Goal: Transaction & Acquisition: Purchase product/service

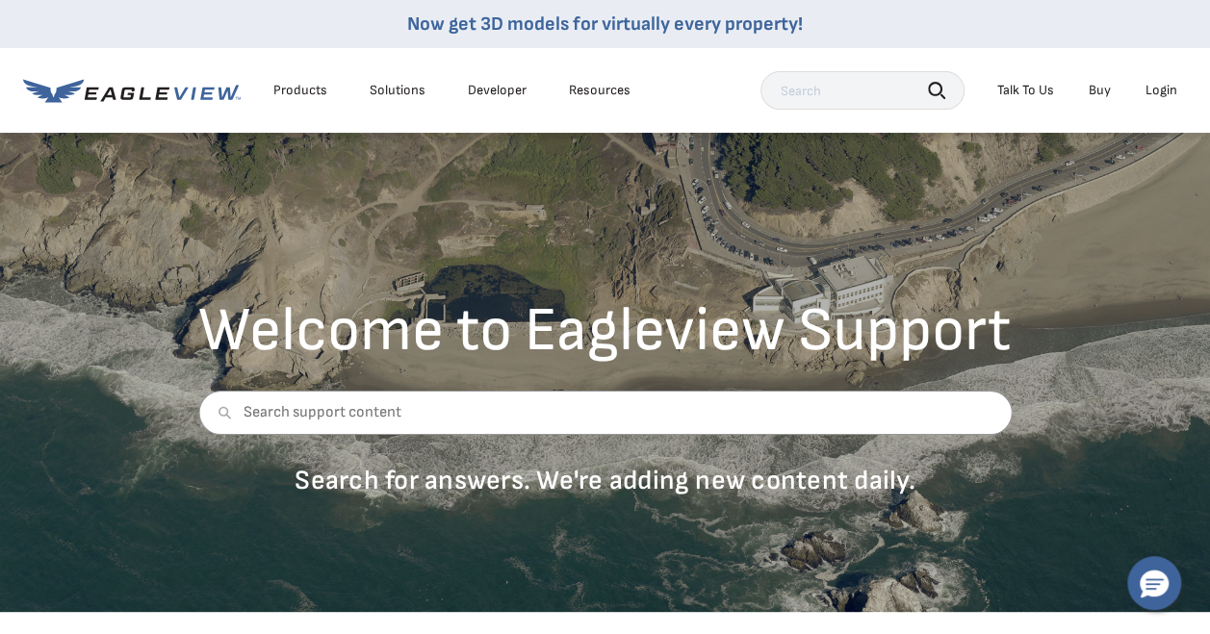
click at [1150, 88] on div "Login" at bounding box center [1162, 90] width 32 height 17
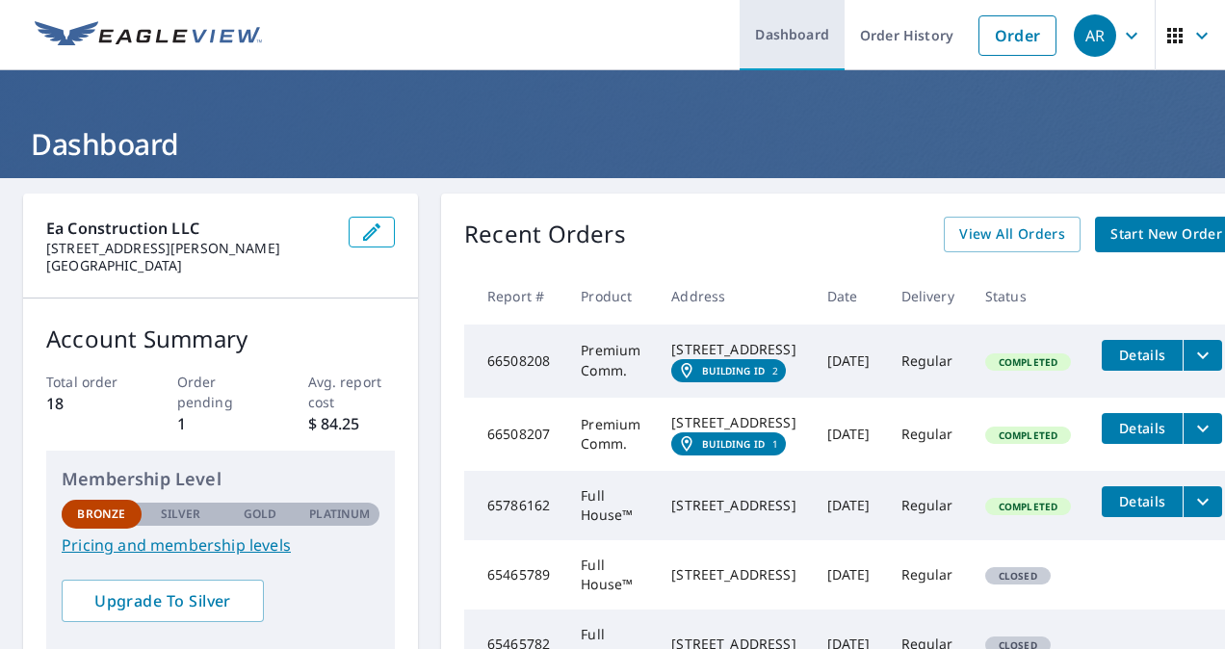
click at [801, 35] on link "Dashboard" at bounding box center [791, 35] width 105 height 70
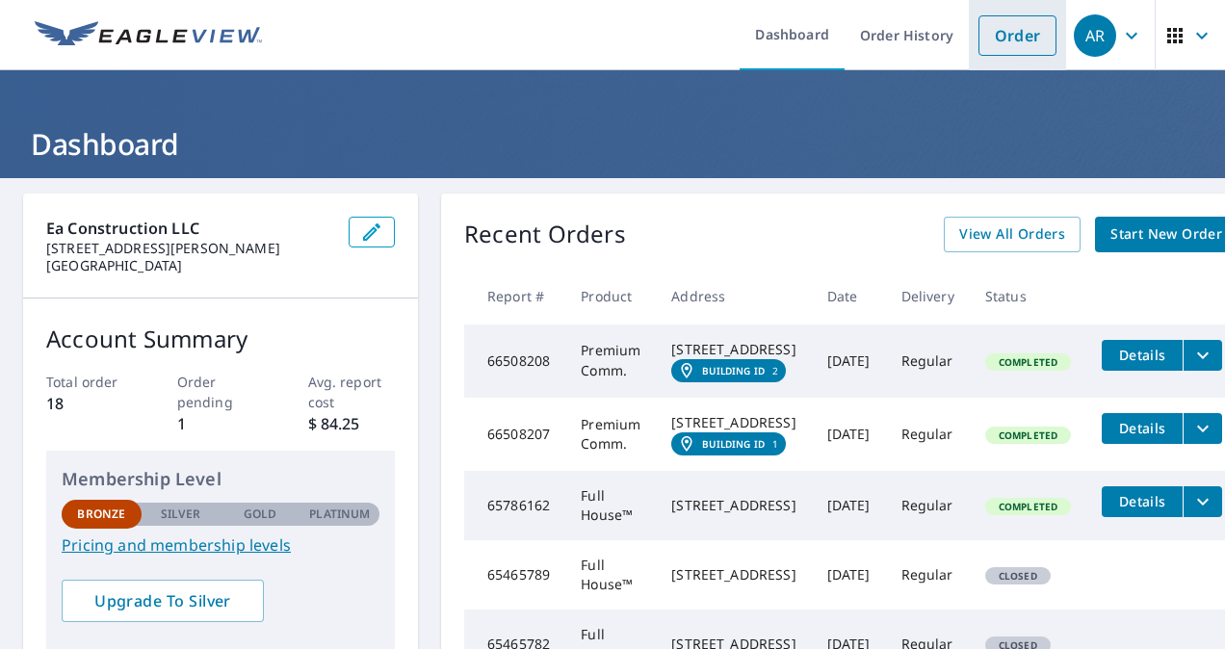
click at [1005, 37] on link "Order" at bounding box center [1017, 35] width 78 height 40
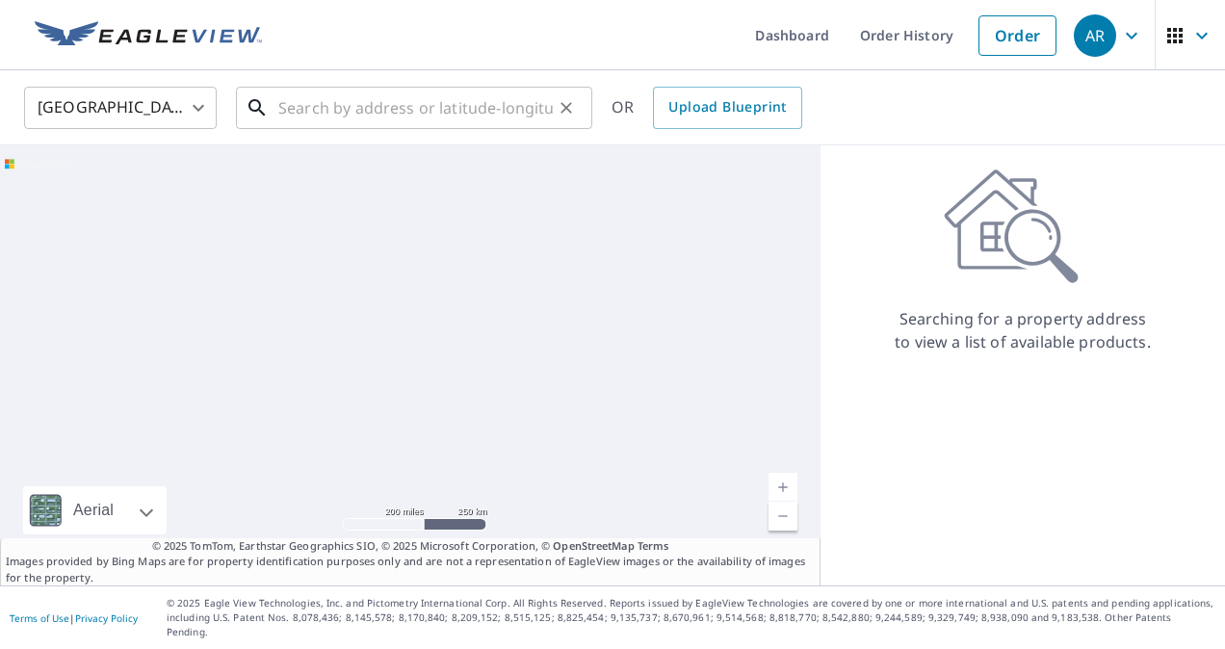
click at [418, 124] on input "text" at bounding box center [415, 108] width 274 height 54
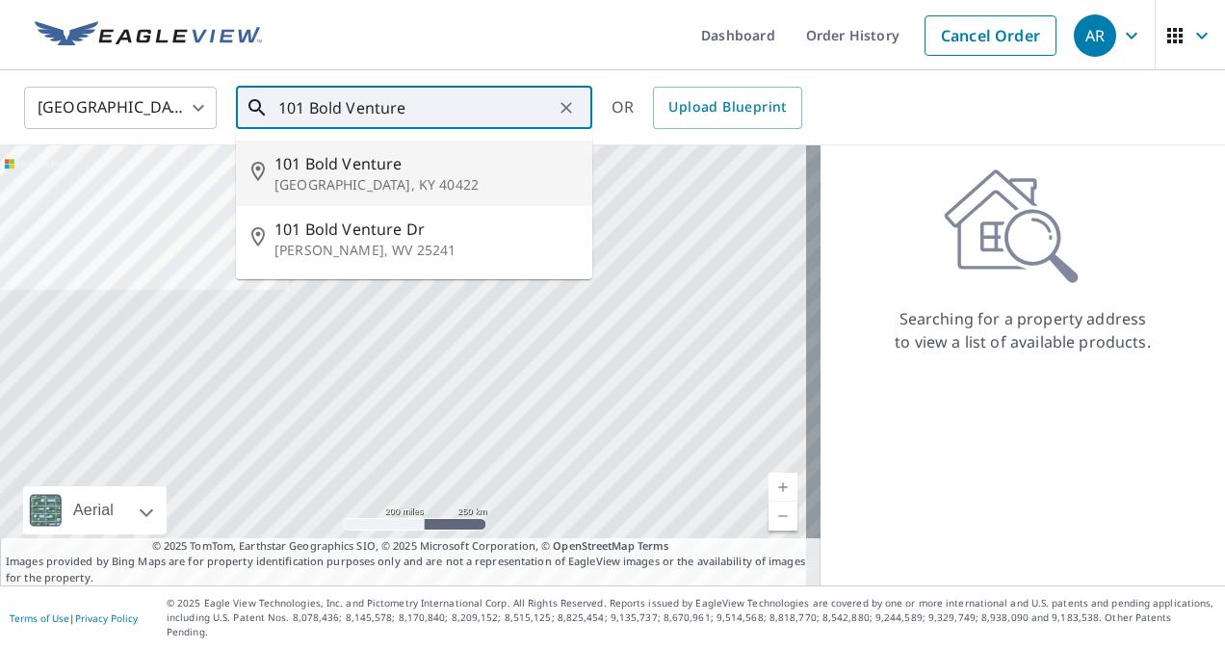
click at [420, 169] on span "101 Bold Venture" at bounding box center [425, 163] width 302 height 23
type input "[STREET_ADDRESS]"
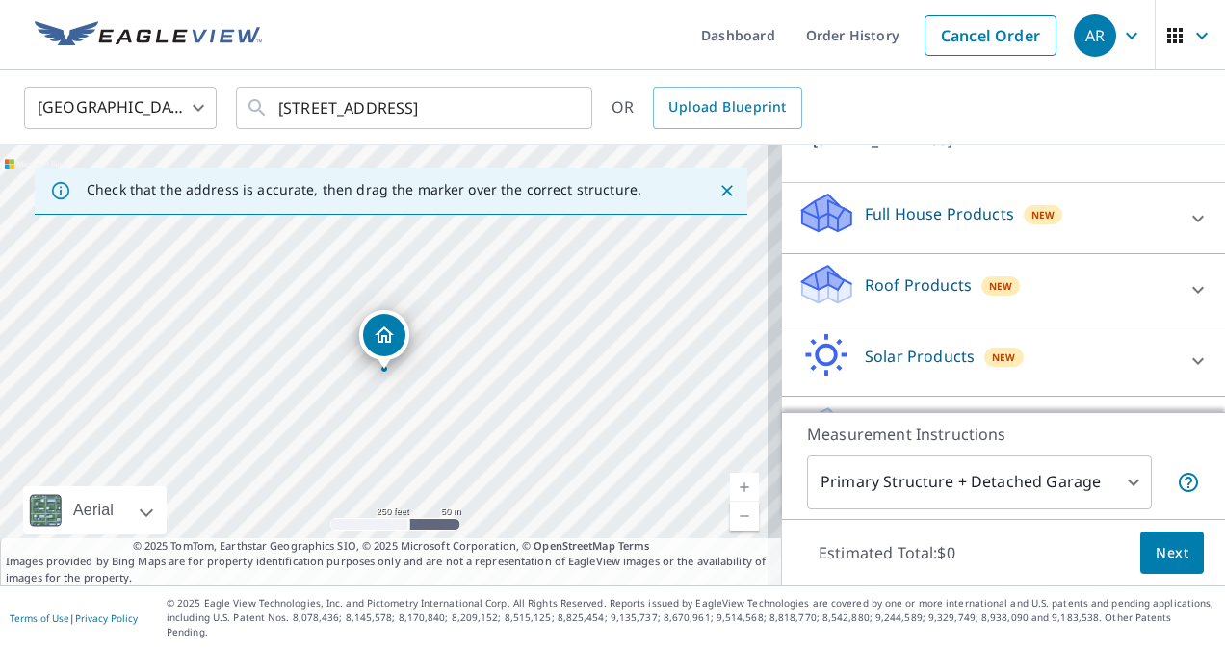
scroll to position [193, 0]
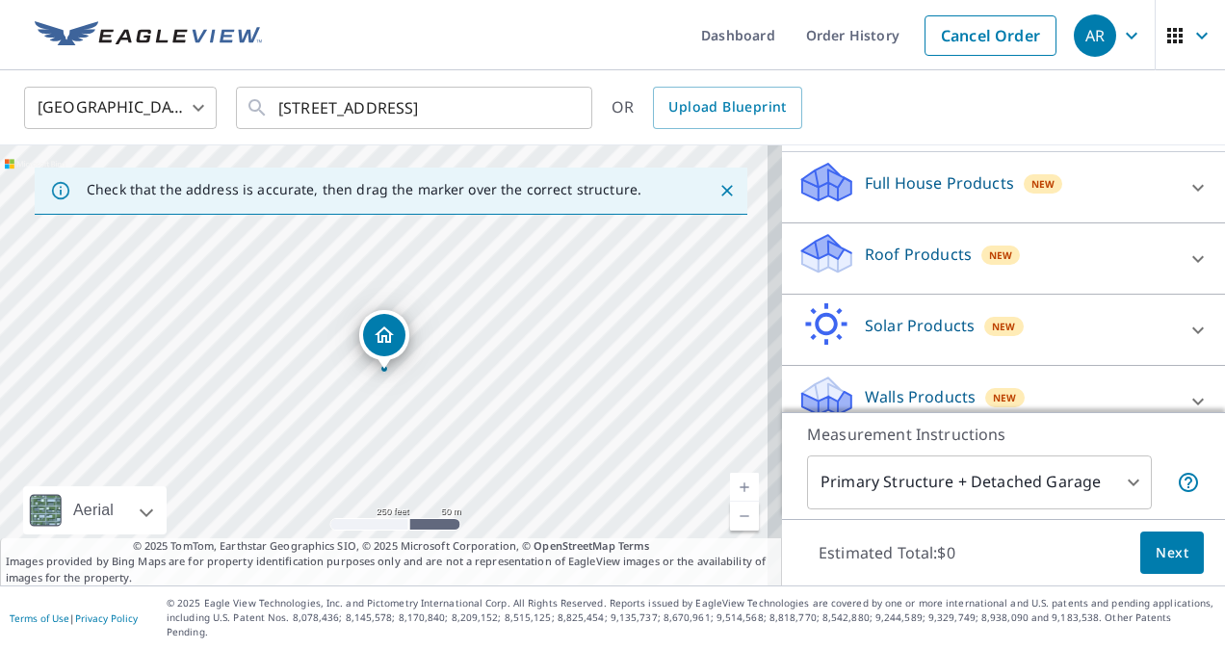
click at [1057, 257] on div "Roof Products New" at bounding box center [985, 258] width 377 height 55
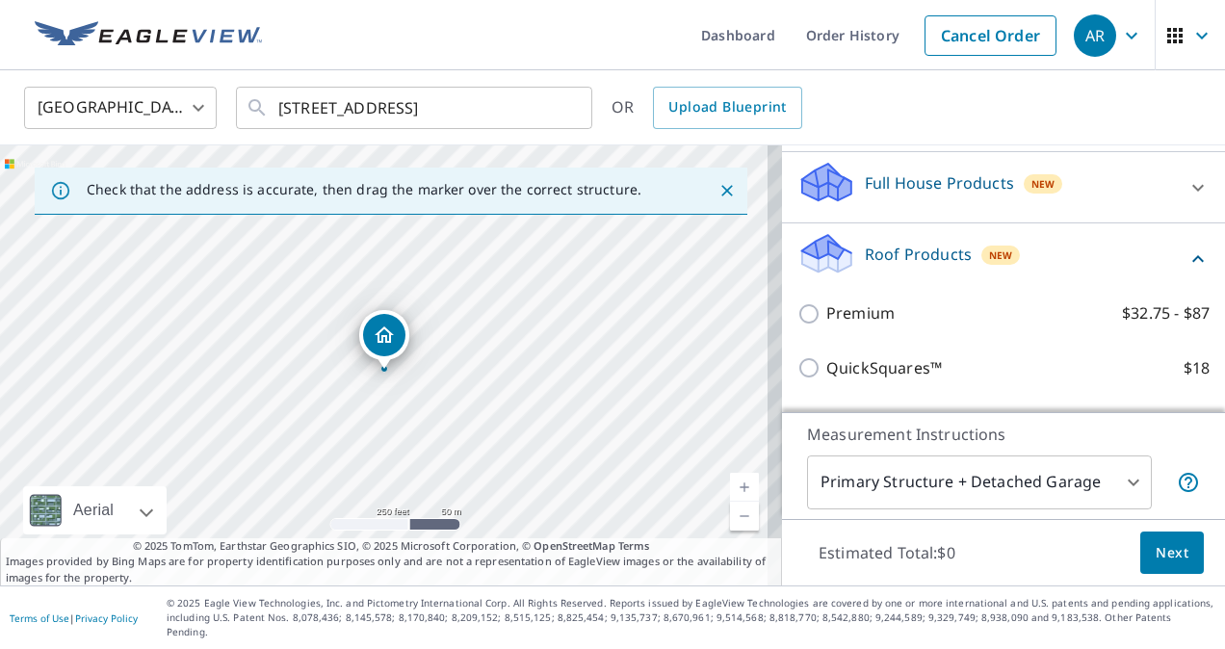
scroll to position [289, 0]
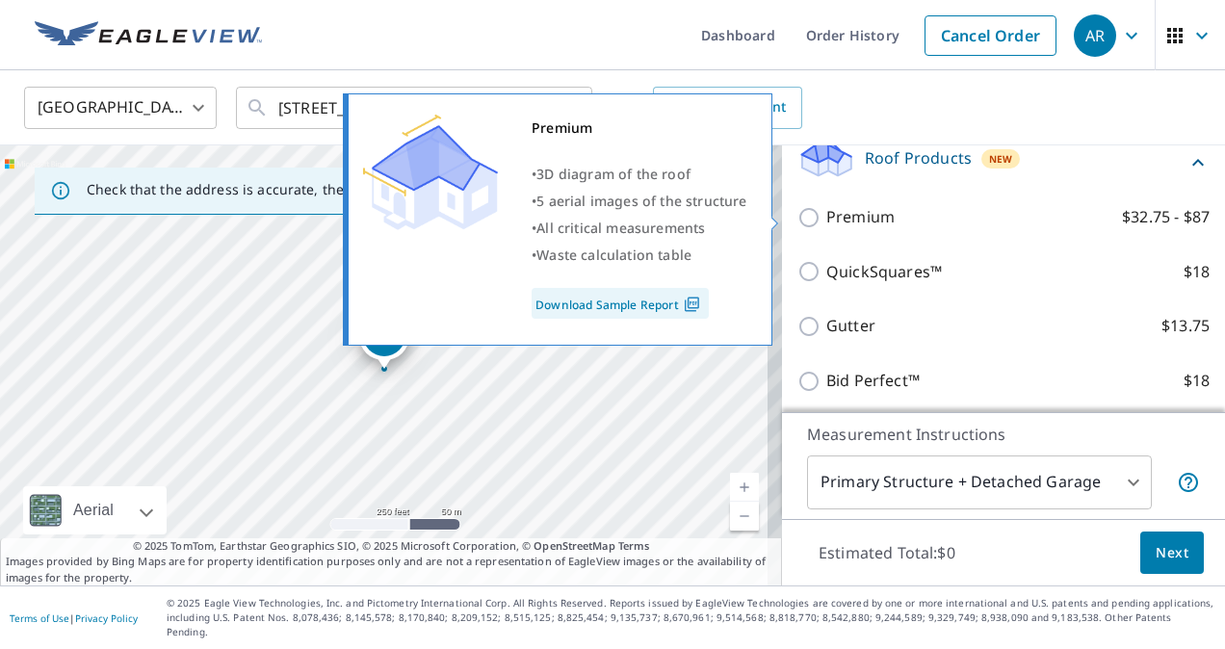
click at [826, 223] on p "Premium" at bounding box center [860, 217] width 68 height 24
click at [824, 223] on input "Premium $32.75 - $87" at bounding box center [811, 217] width 29 height 23
checkbox input "true"
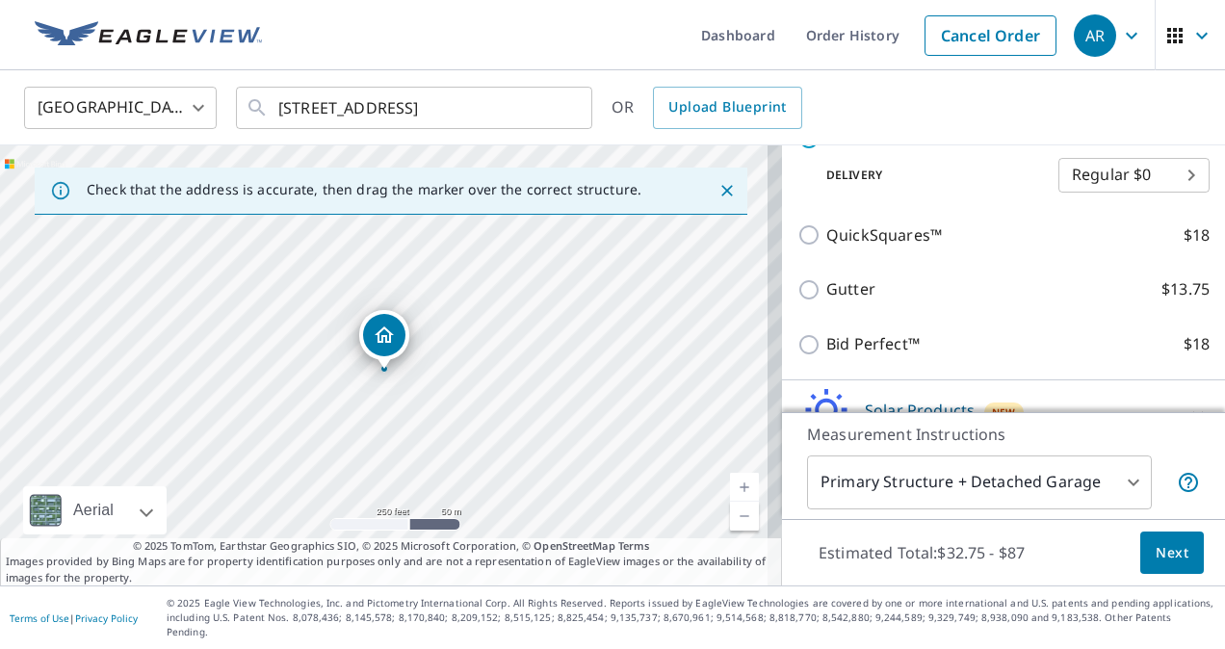
scroll to position [291, 0]
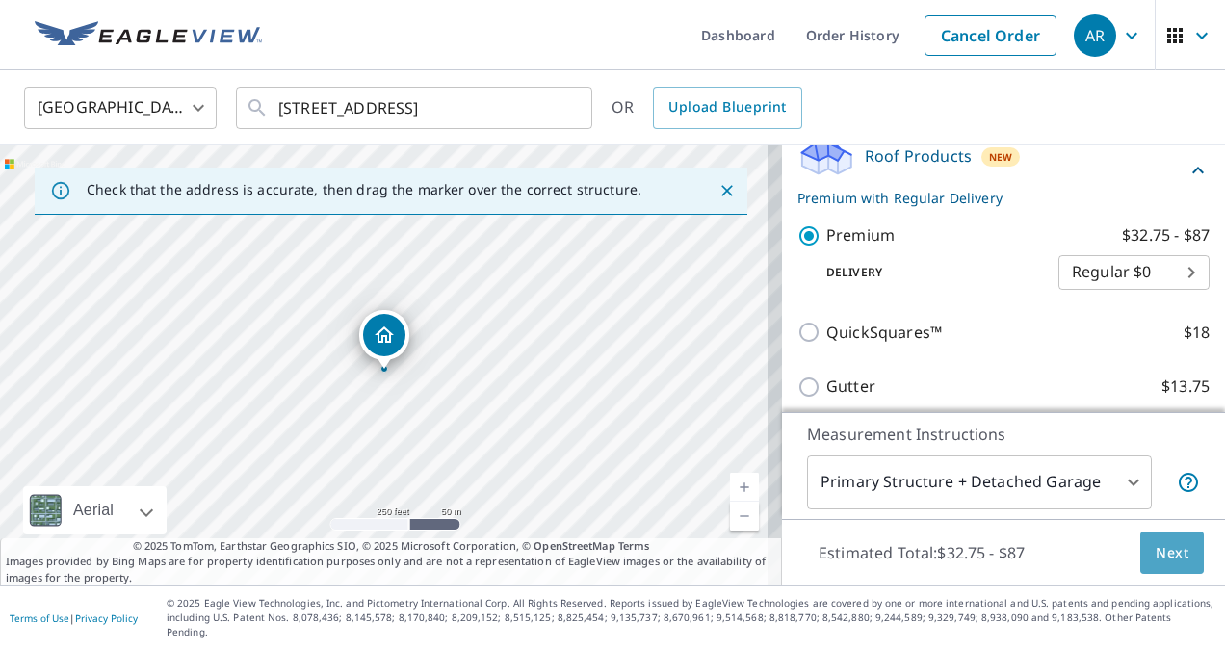
click at [1178, 562] on button "Next" at bounding box center [1172, 552] width 64 height 43
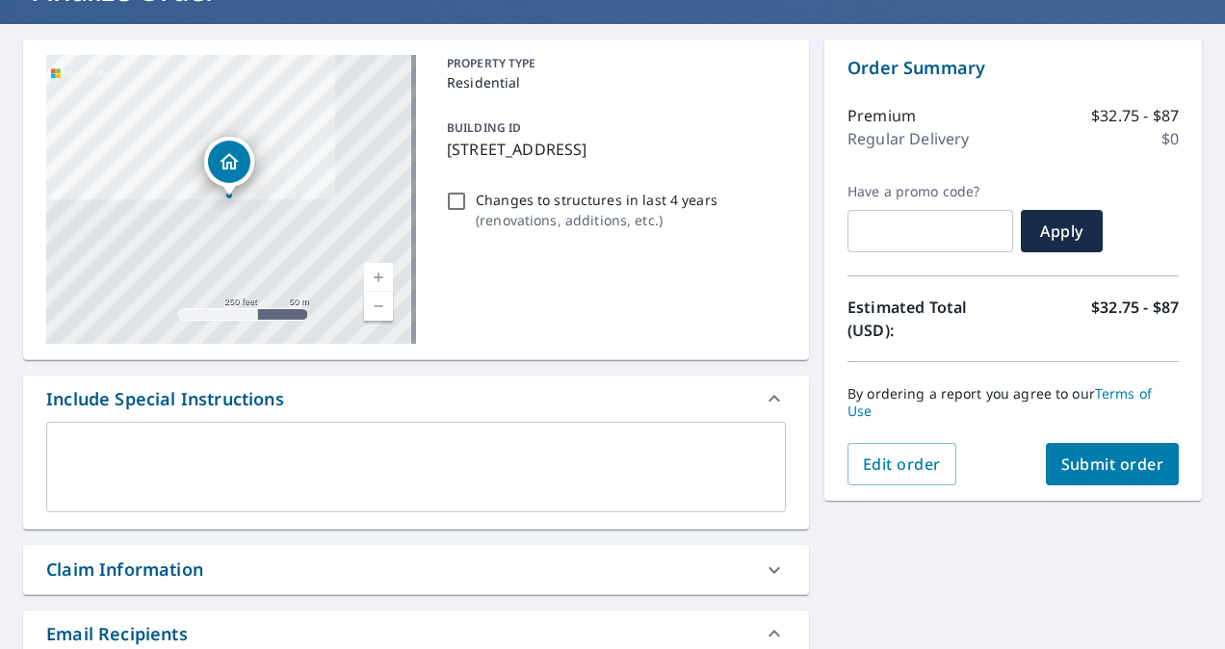
scroll to position [193, 0]
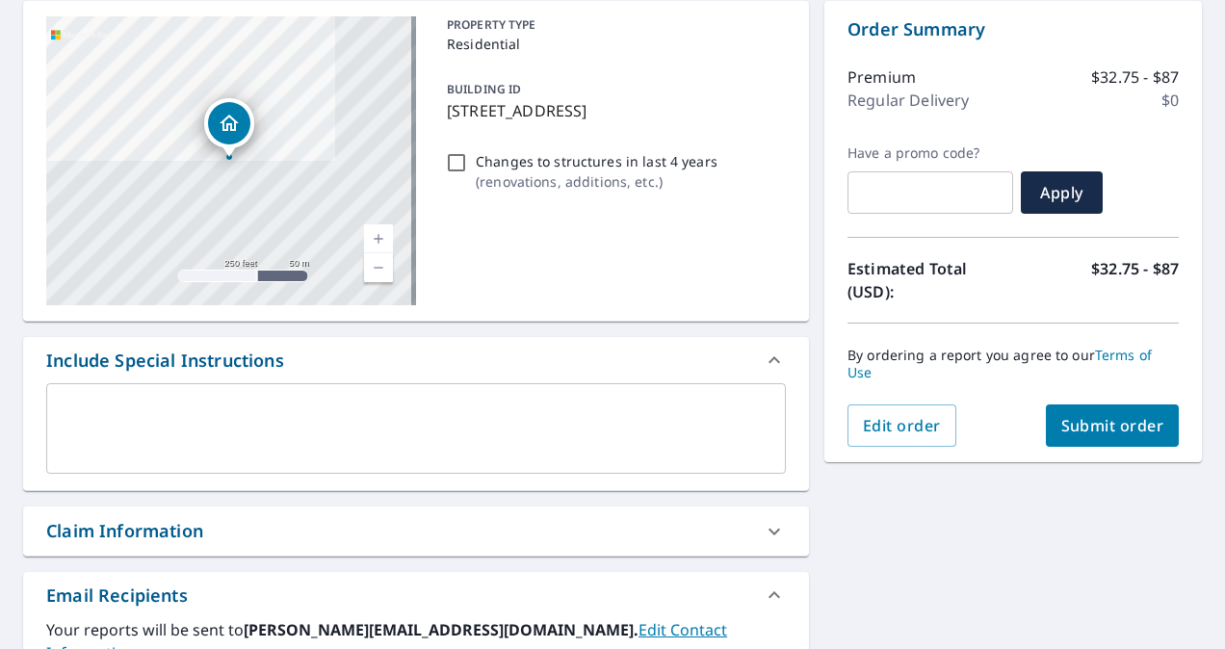
click at [1128, 426] on span "Submit order" at bounding box center [1112, 425] width 103 height 21
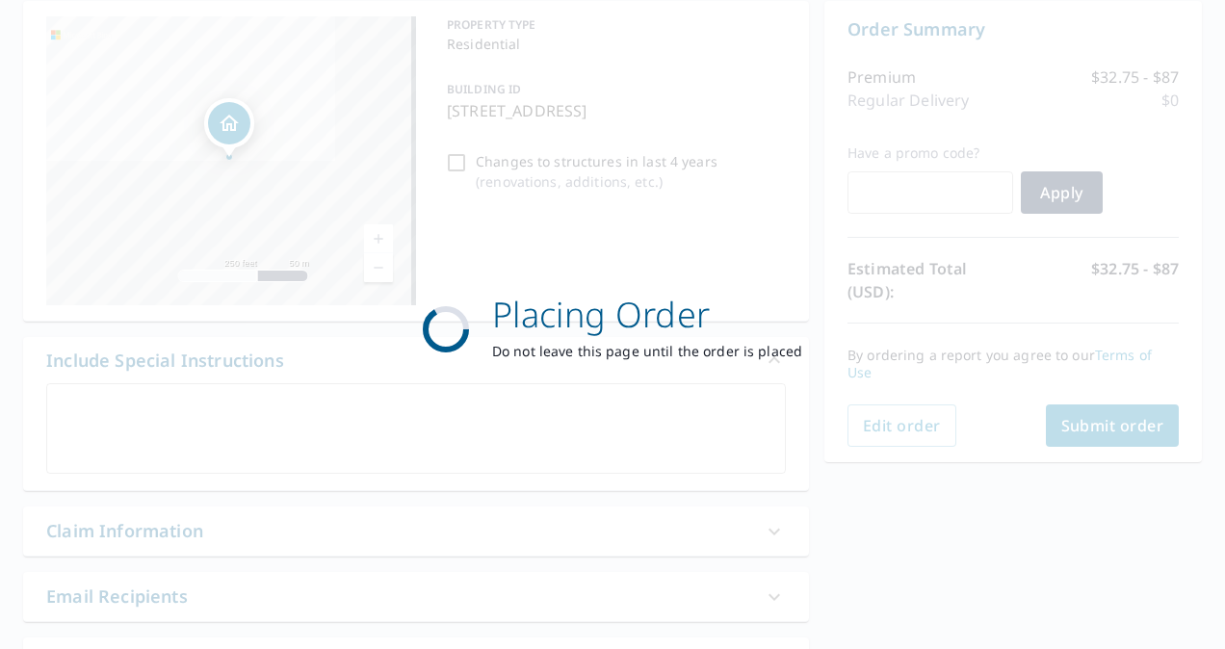
scroll to position [0, 0]
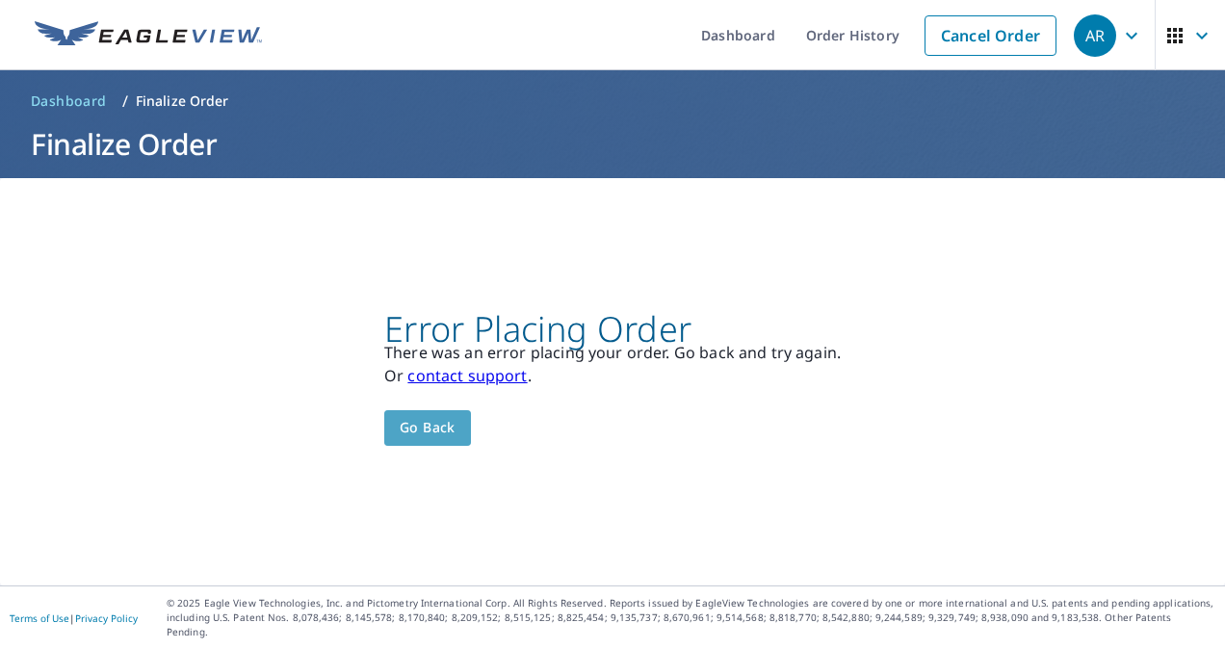
click at [445, 440] on span "Go back" at bounding box center [428, 428] width 56 height 24
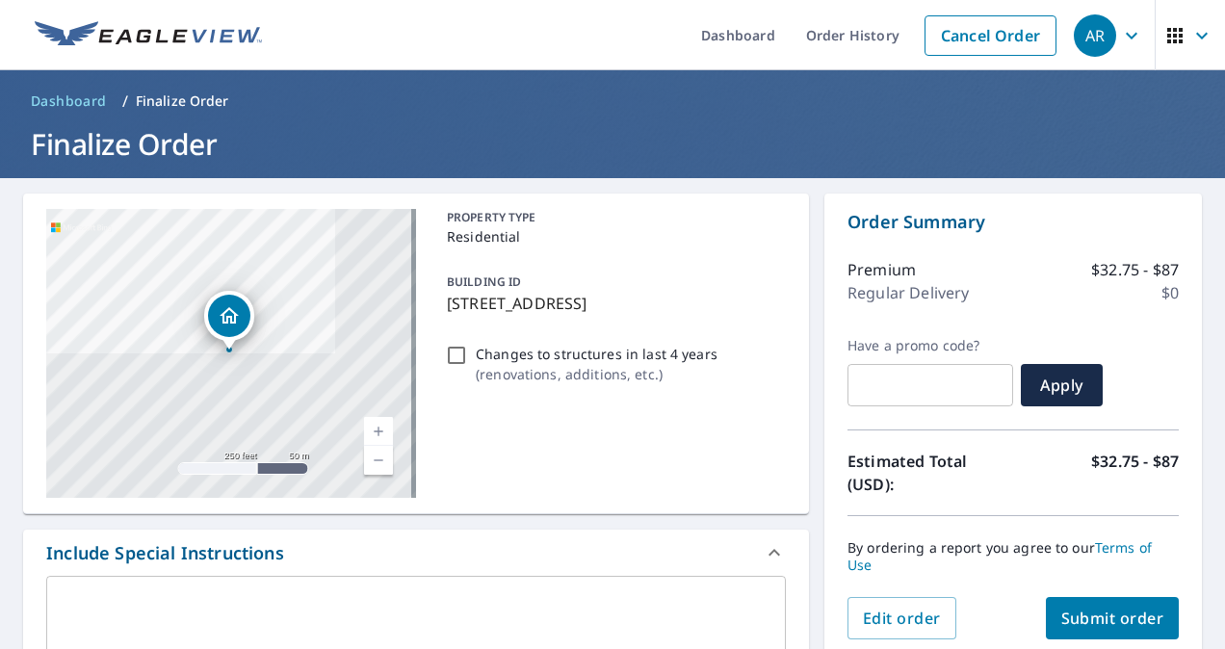
click at [449, 355] on input "Changes to structures in last 4 years ( renovations, additions, etc. )" at bounding box center [456, 355] width 23 height 23
checkbox input "true"
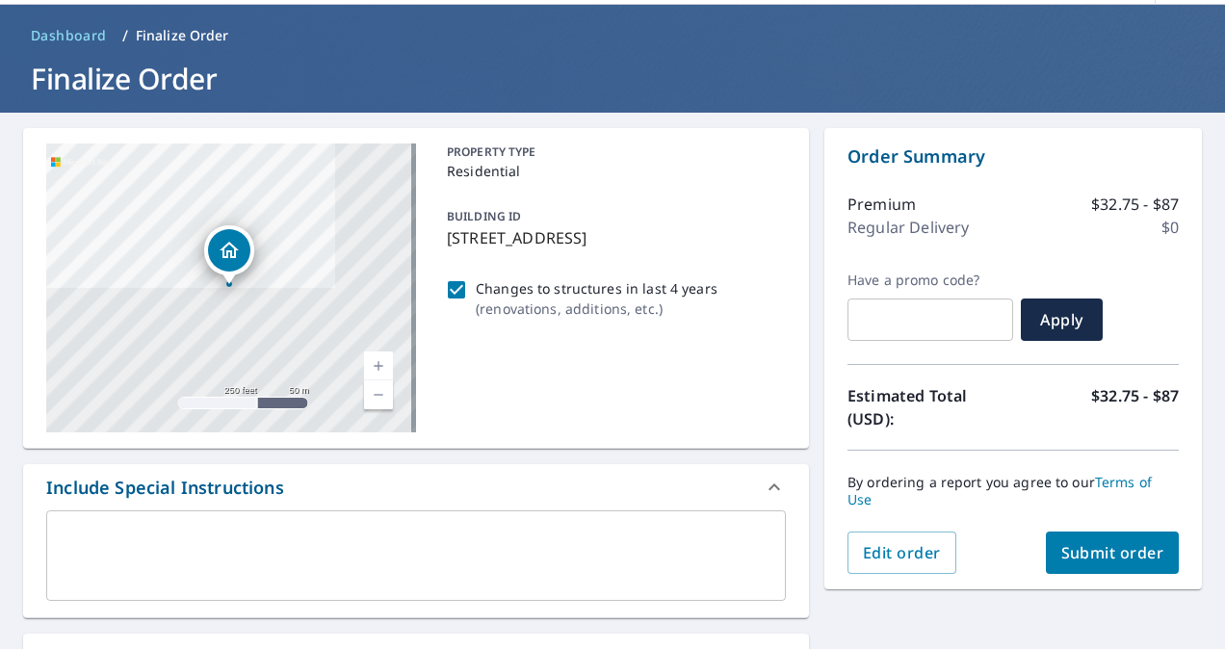
scroll to position [96, 0]
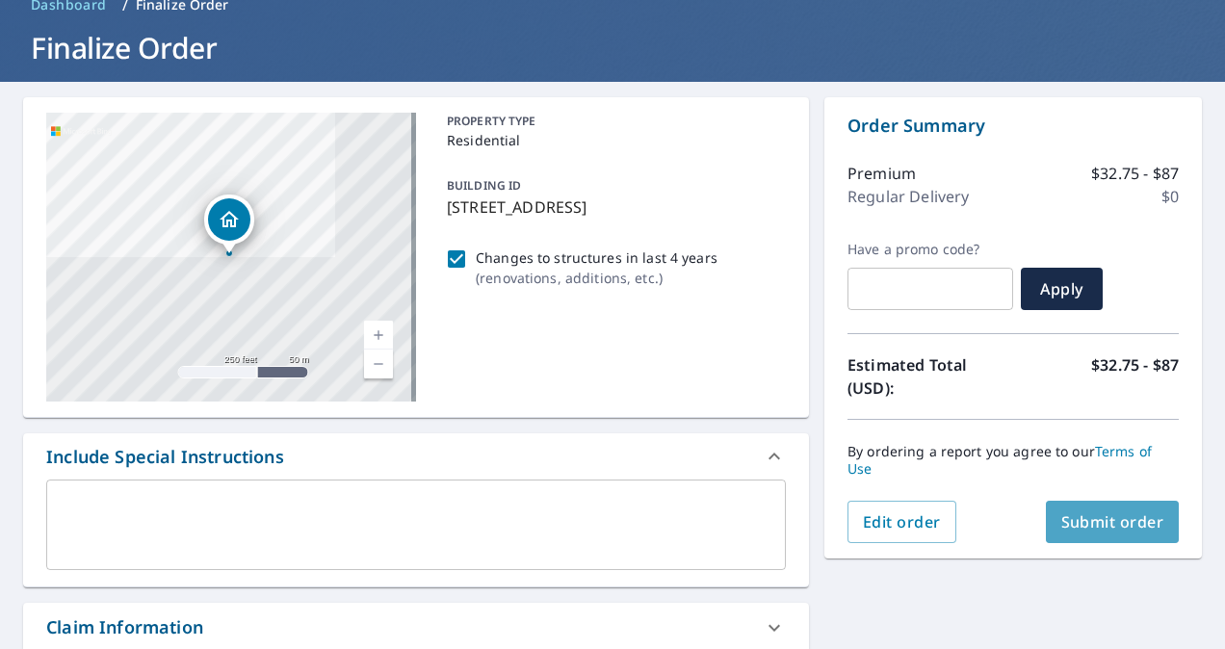
click at [1119, 522] on span "Submit order" at bounding box center [1112, 521] width 103 height 21
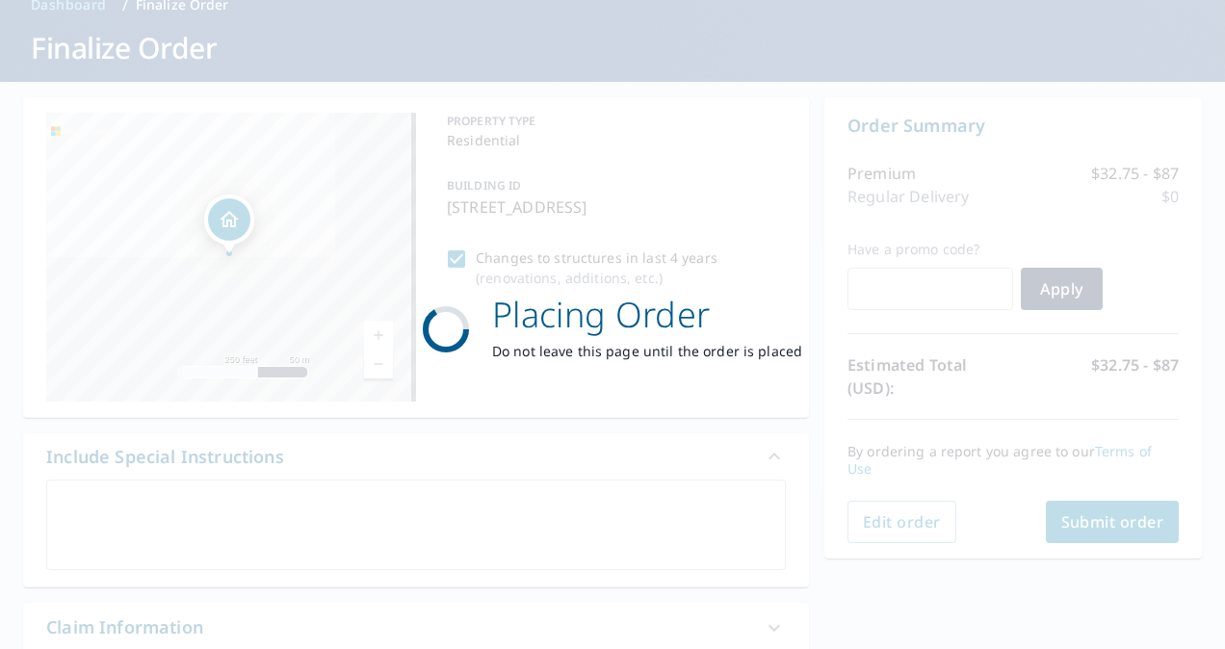
scroll to position [0, 0]
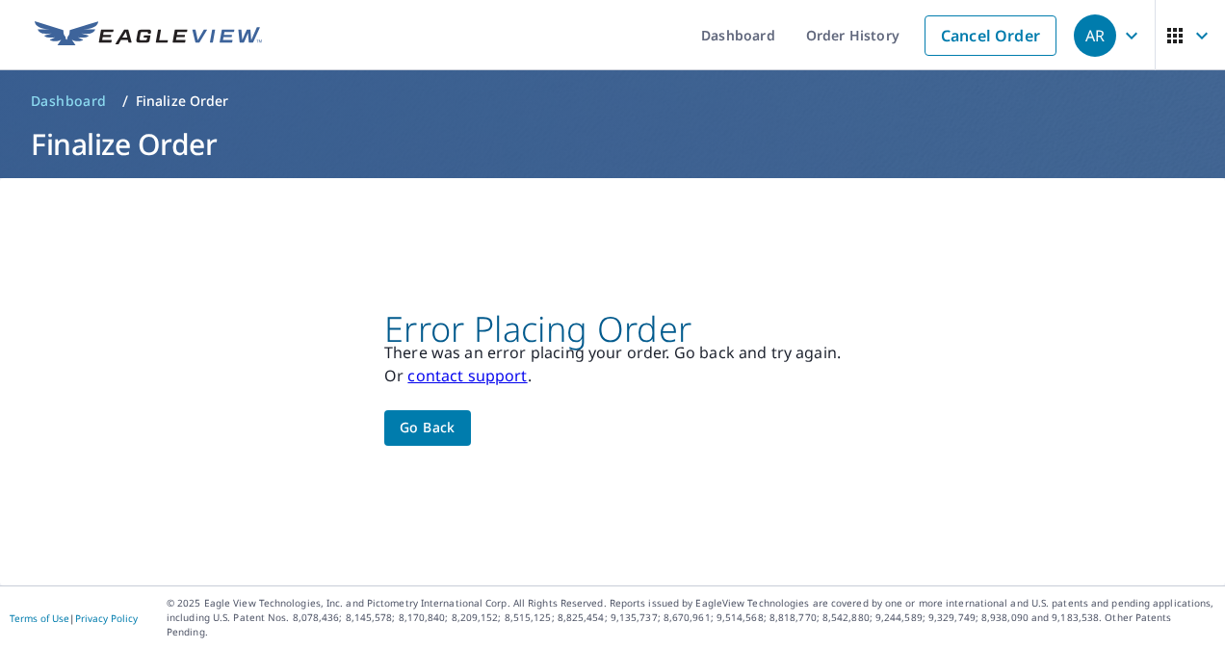
click at [422, 440] on span "Go back" at bounding box center [428, 428] width 56 height 24
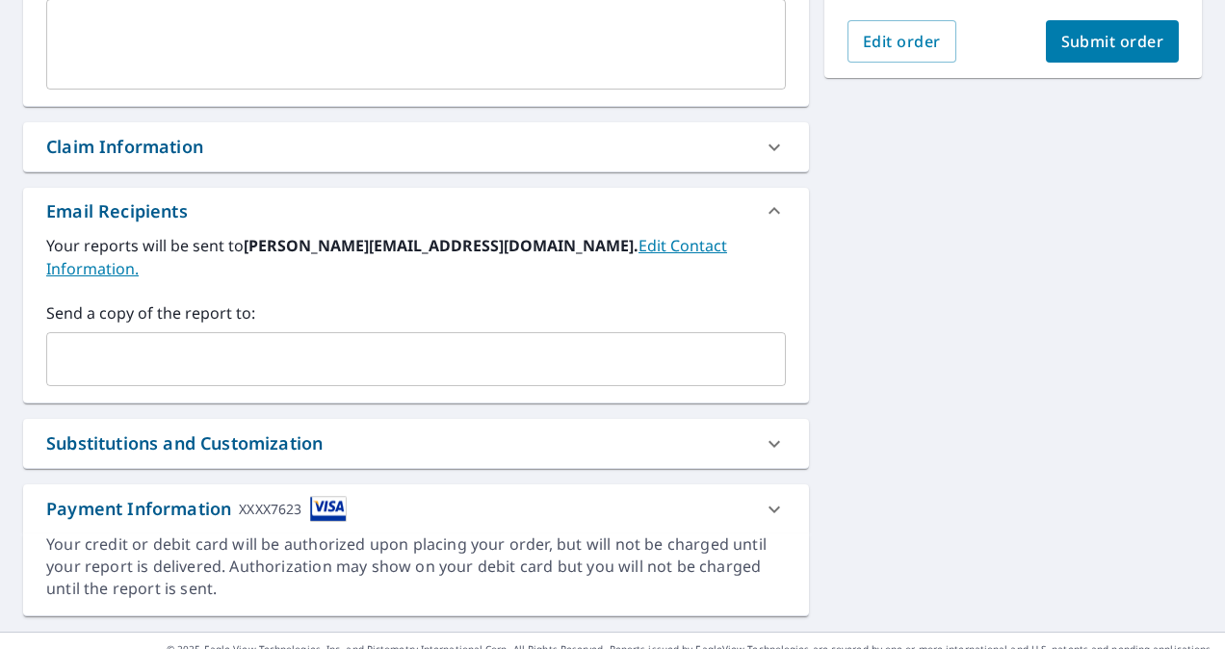
scroll to position [582, 0]
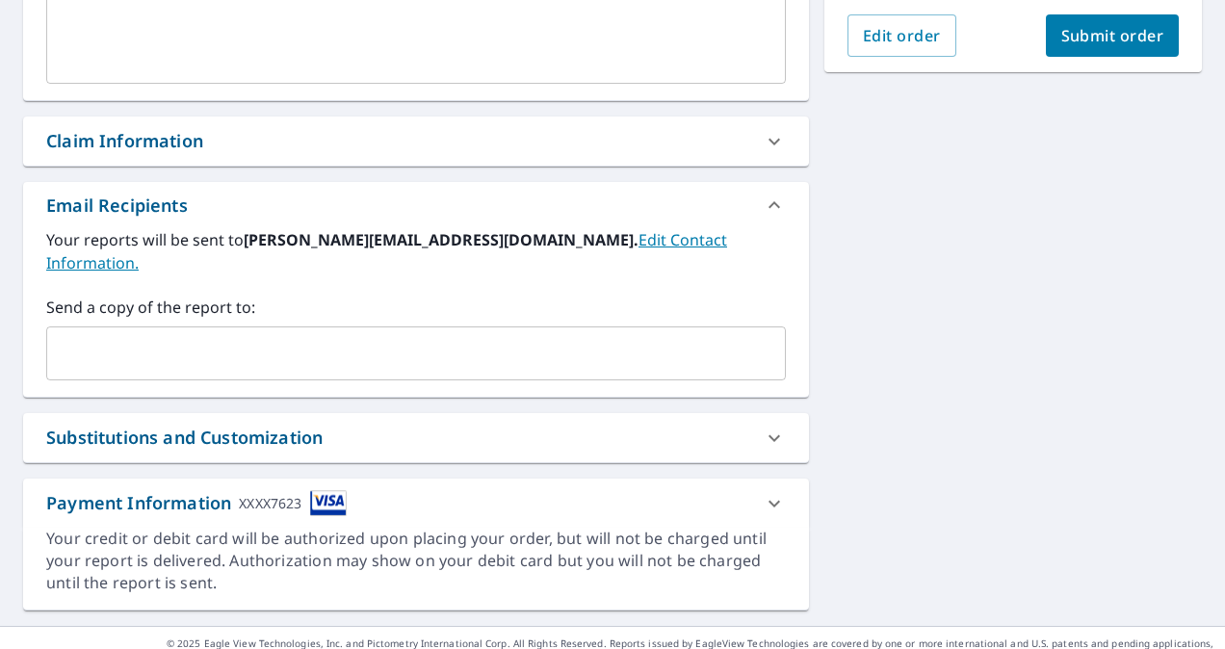
click at [774, 492] on icon at bounding box center [774, 503] width 23 height 23
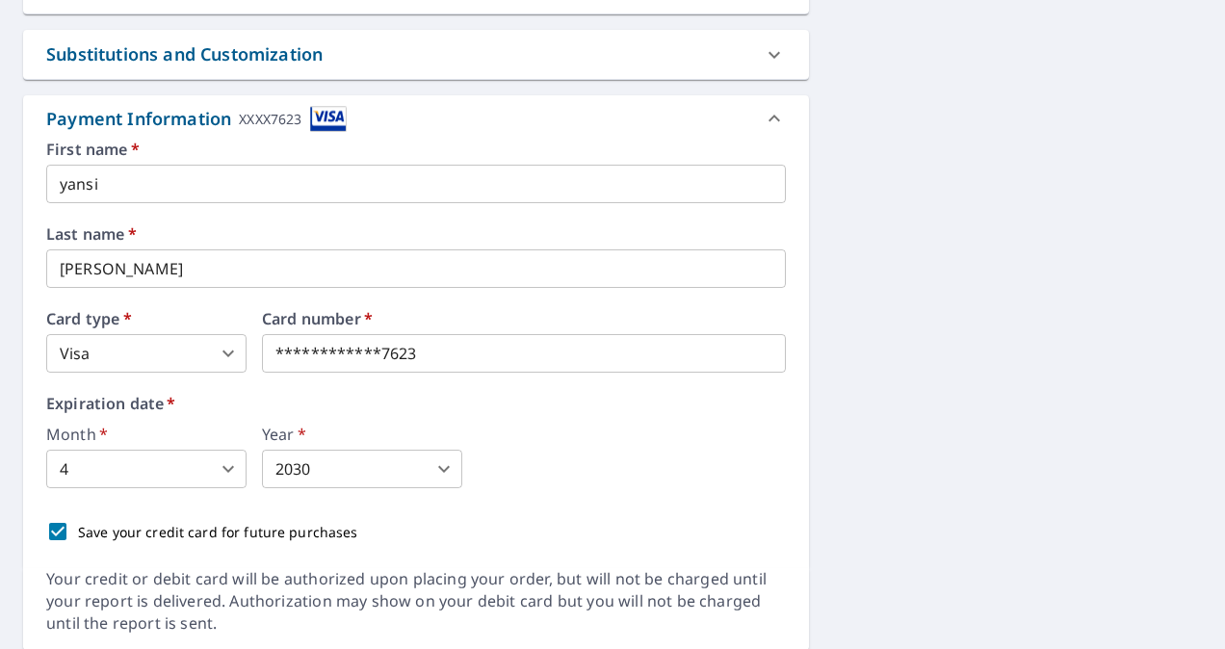
scroll to position [968, 0]
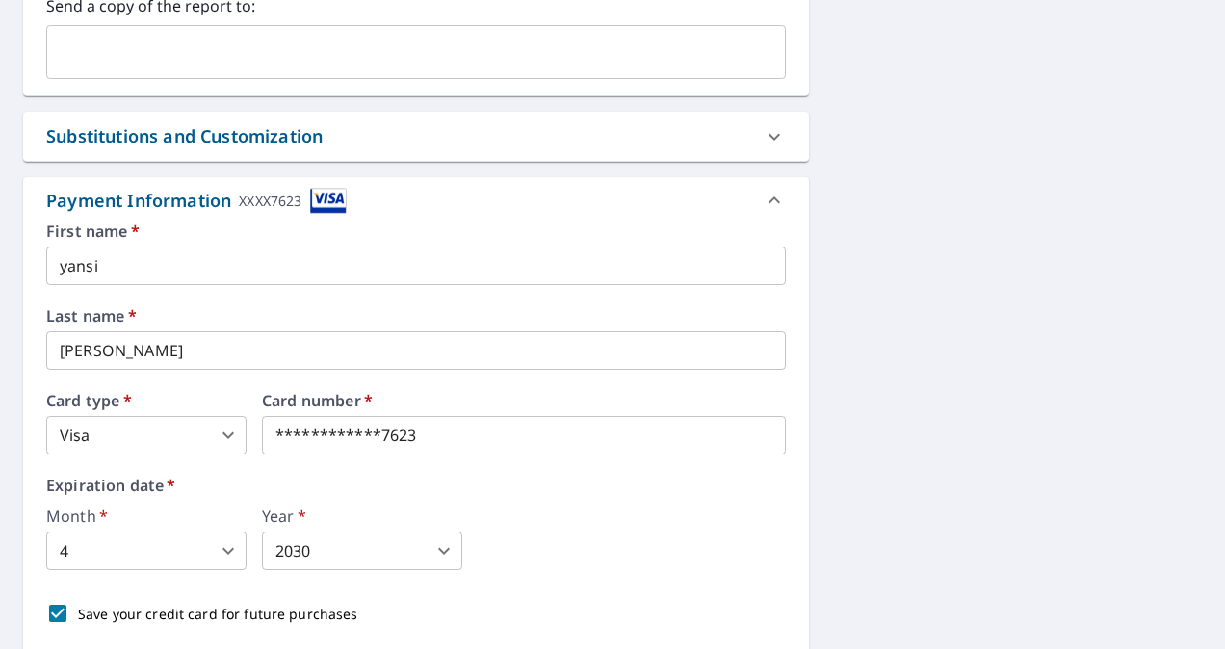
scroll to position [1006, 0]
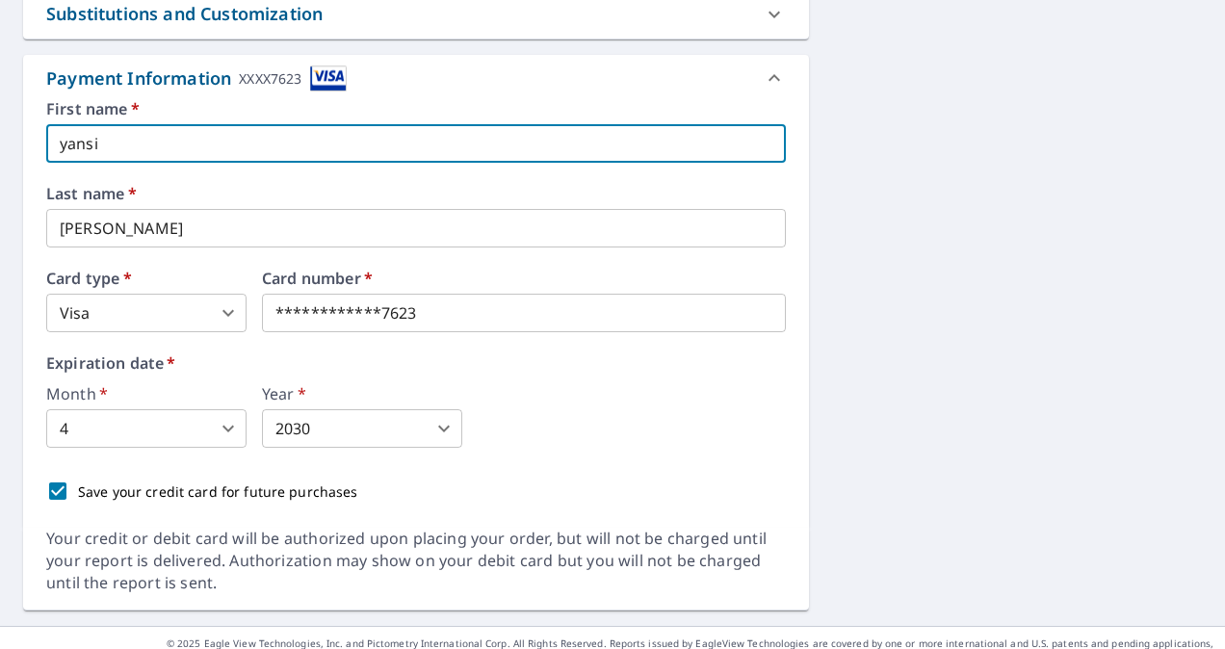
click at [142, 124] on input "yansi" at bounding box center [415, 143] width 739 height 39
type input "y"
type input "[PERSON_NAME]"
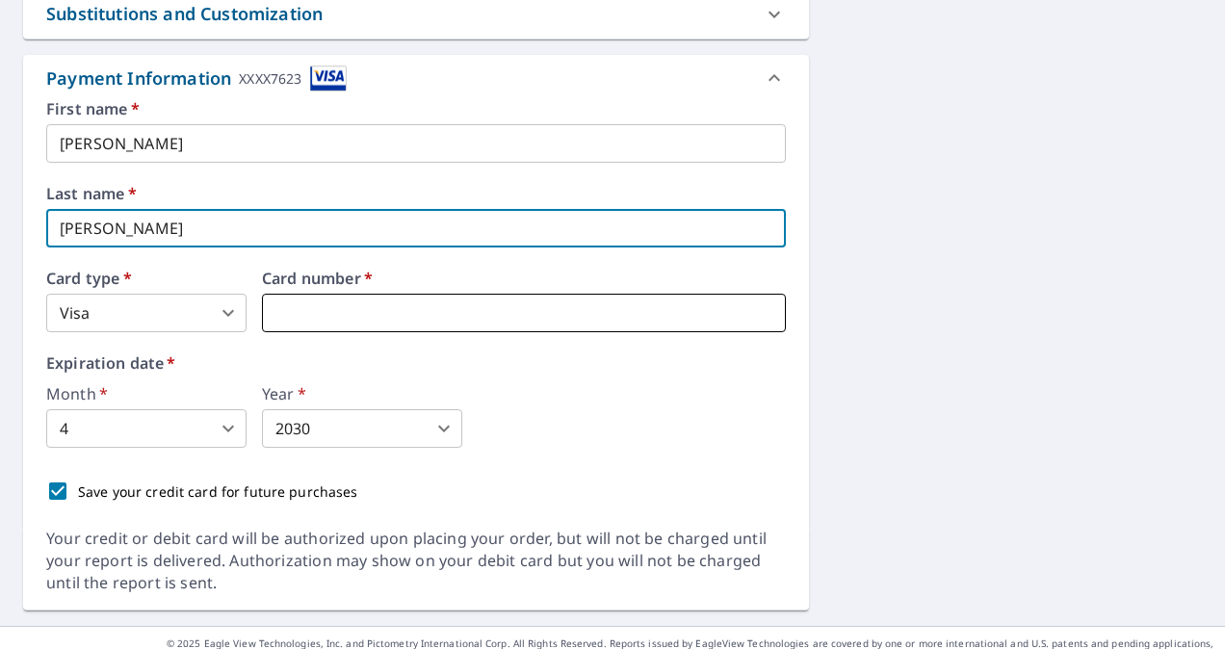
type input "[PERSON_NAME]"
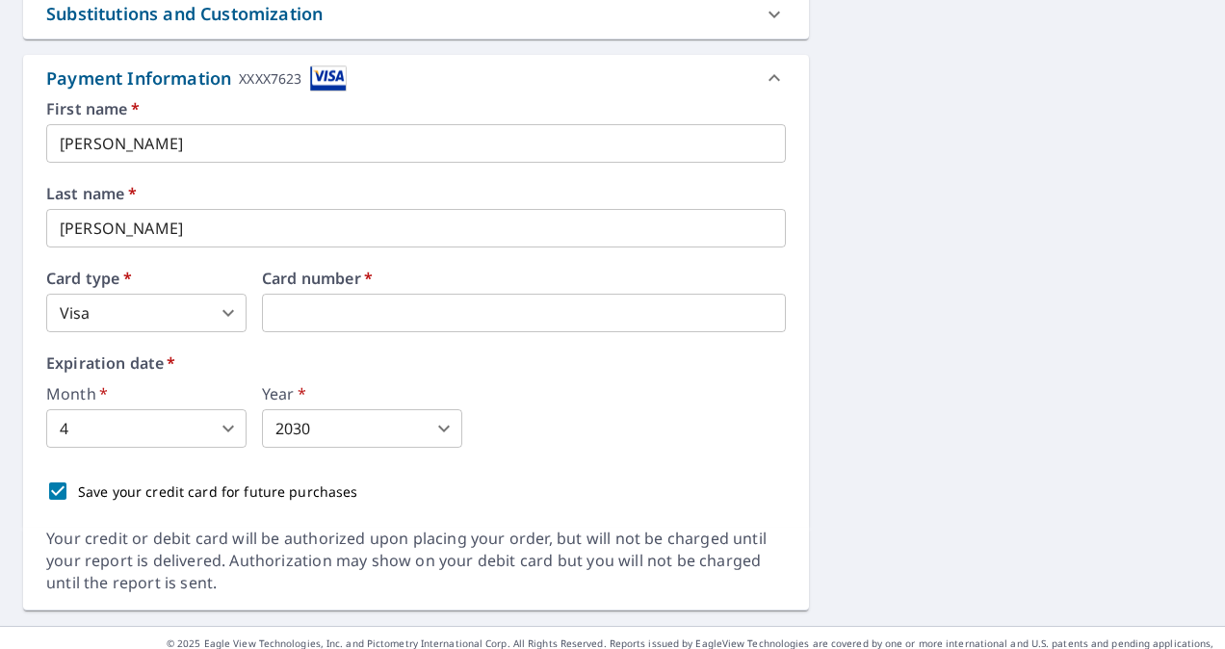
click at [197, 411] on body "AR AR Dashboard Order History Cancel Order AR Dashboard / Finalize Order Finali…" at bounding box center [612, 324] width 1225 height 649
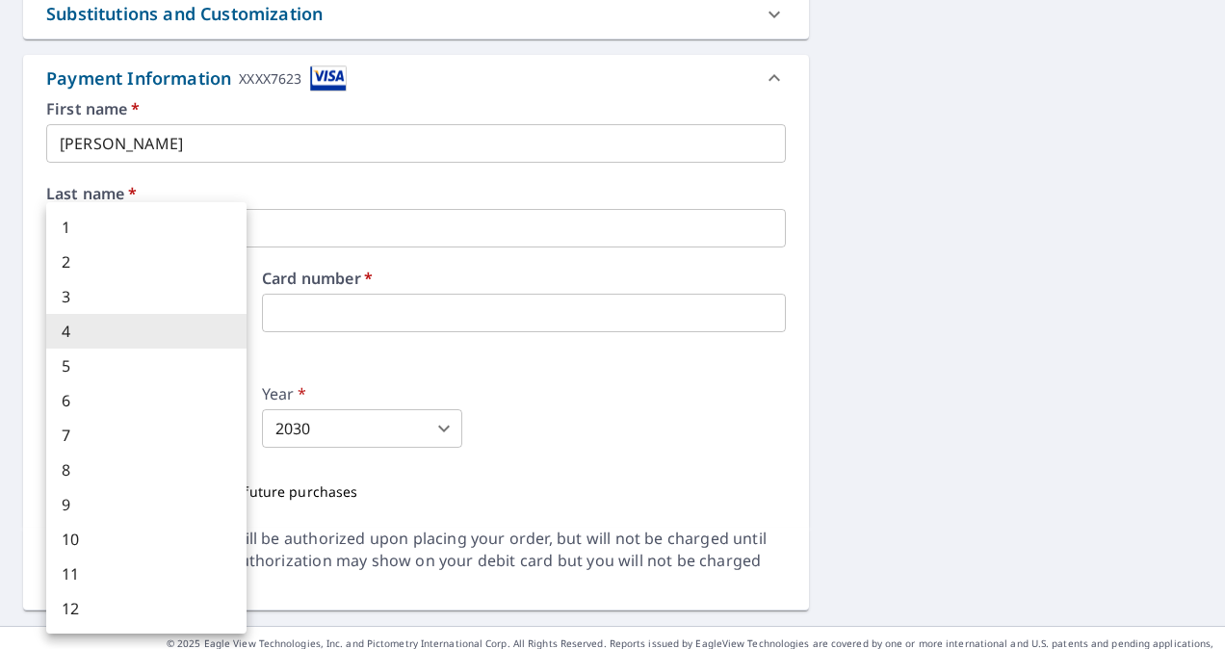
click at [152, 492] on li "9" at bounding box center [146, 504] width 200 height 35
type input "9"
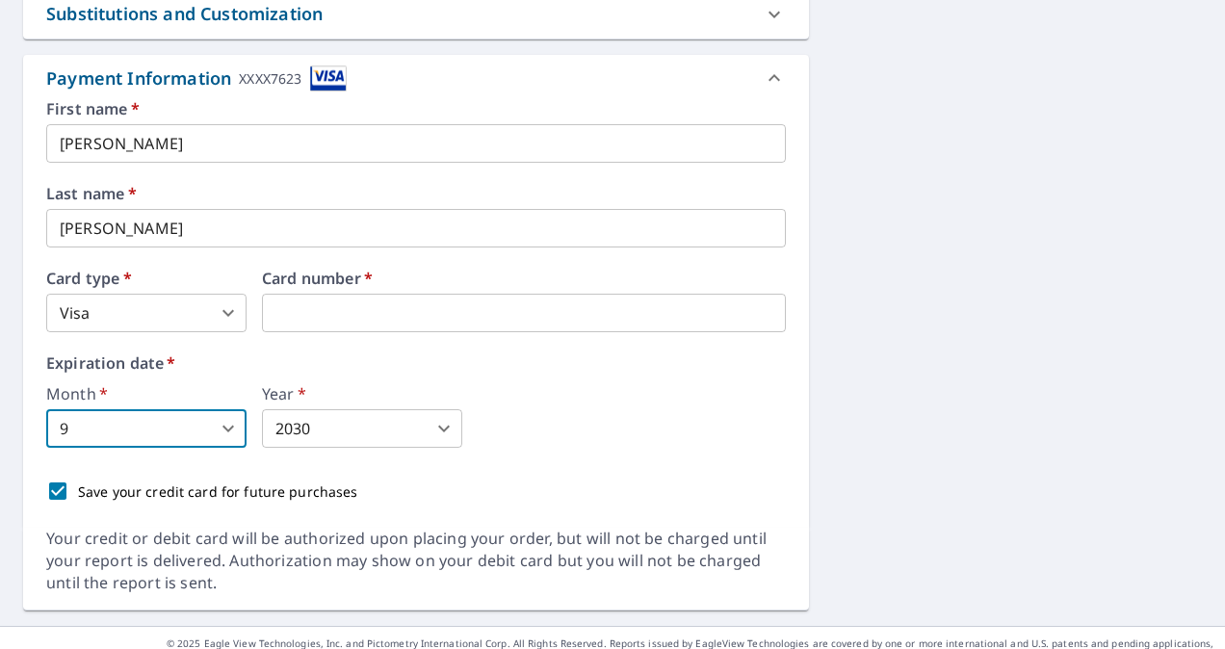
click at [318, 401] on body "AR AR Dashboard Order History Cancel Order AR Dashboard / Finalize Order Finali…" at bounding box center [612, 324] width 1225 height 649
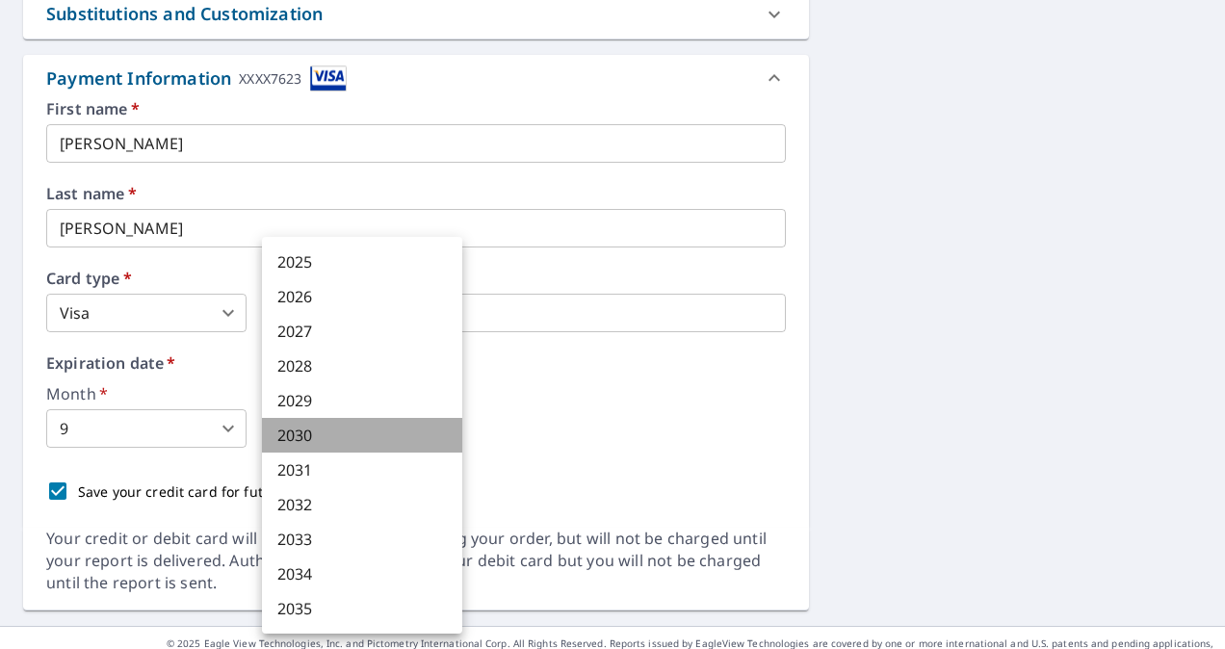
click at [370, 432] on li "2030" at bounding box center [362, 435] width 200 height 35
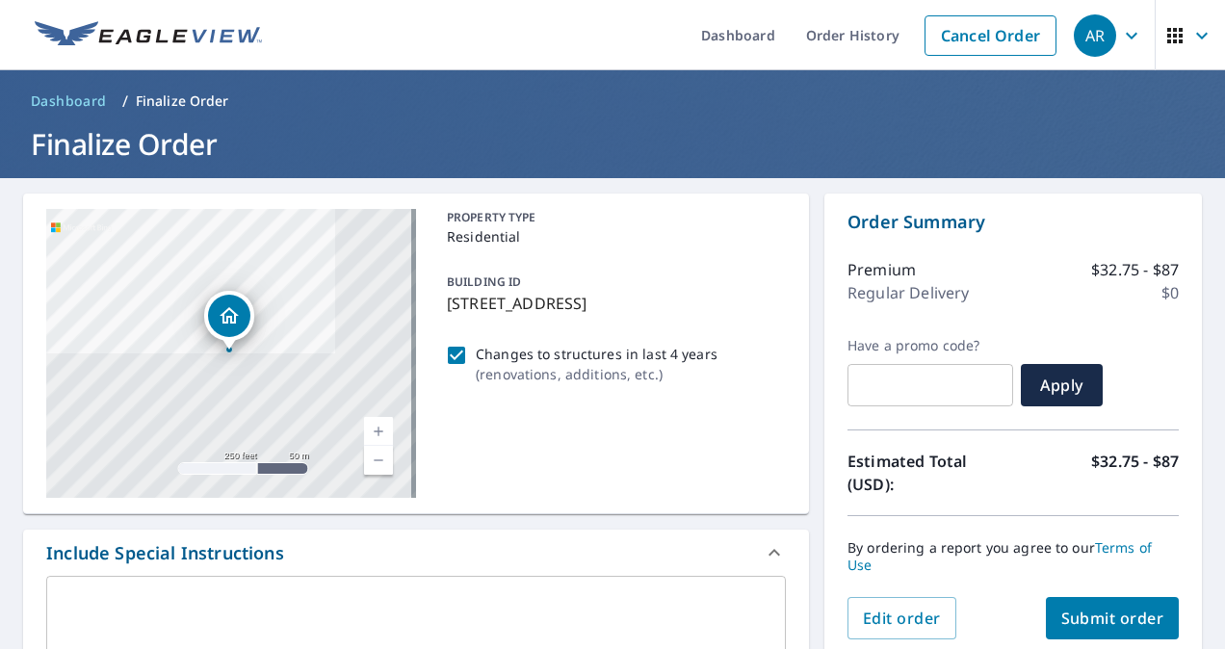
scroll to position [96, 0]
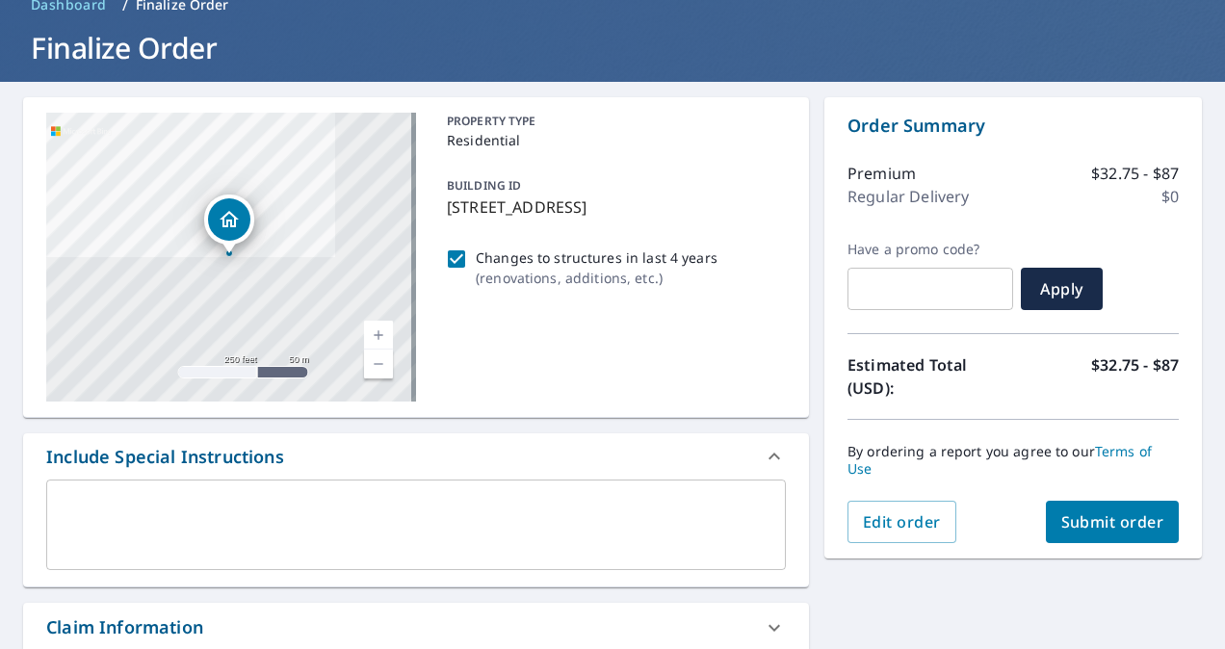
click at [1061, 526] on span "Submit order" at bounding box center [1112, 521] width 103 height 21
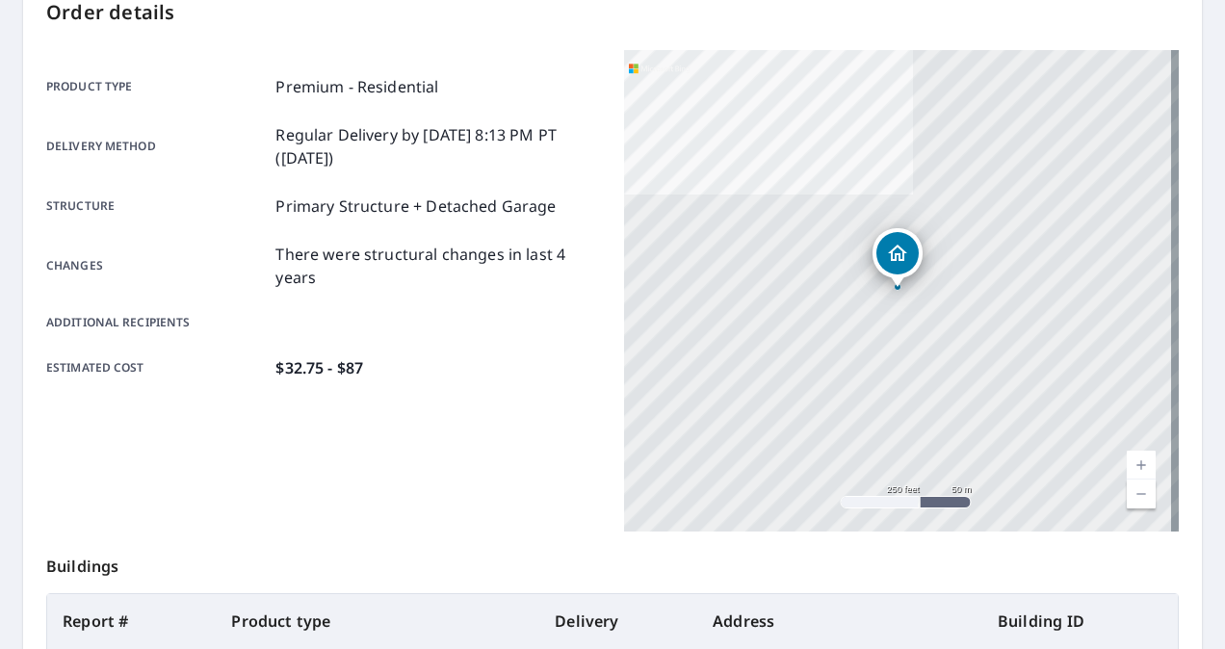
scroll to position [97, 0]
